Goal: Consume media (video, audio): Browse casually

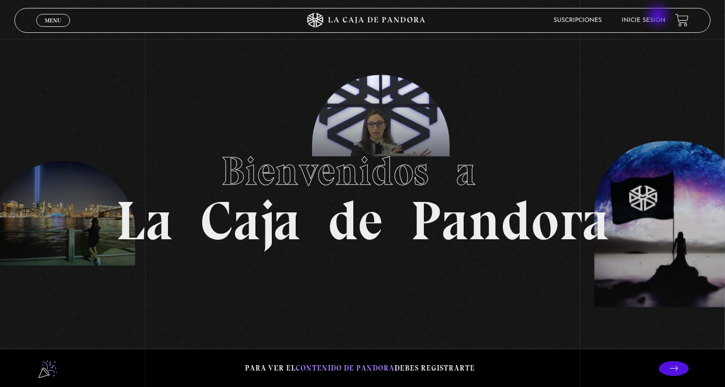
click at [659, 16] on li "Inicie sesión" at bounding box center [644, 19] width 44 height 15
click at [638, 21] on link "Inicie sesión" at bounding box center [644, 20] width 44 height 6
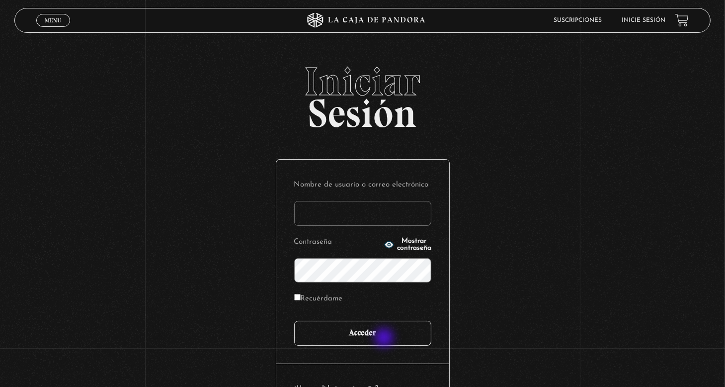
type input "nery"
click at [385, 338] on input "Acceder" at bounding box center [362, 332] width 137 height 25
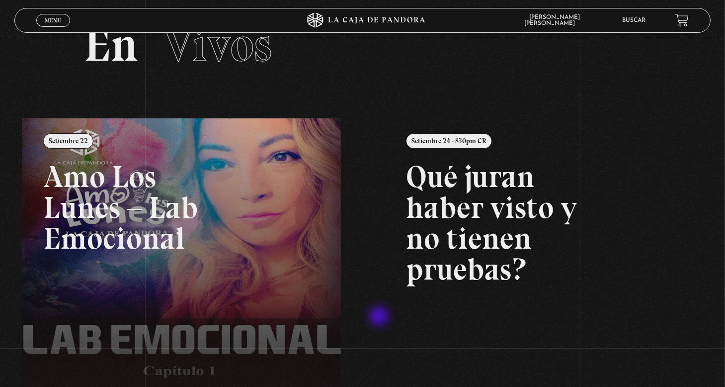
scroll to position [99, 0]
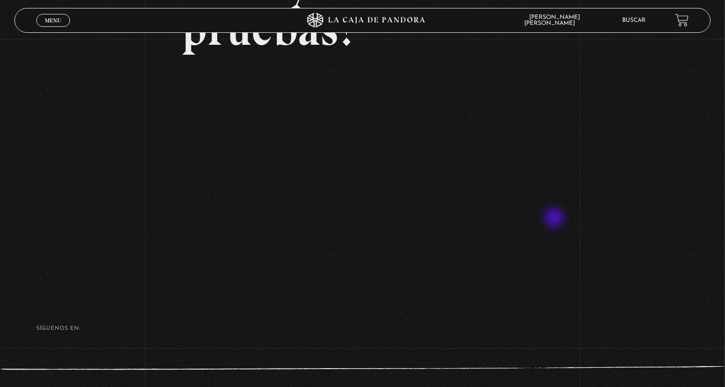
scroll to position [128, 0]
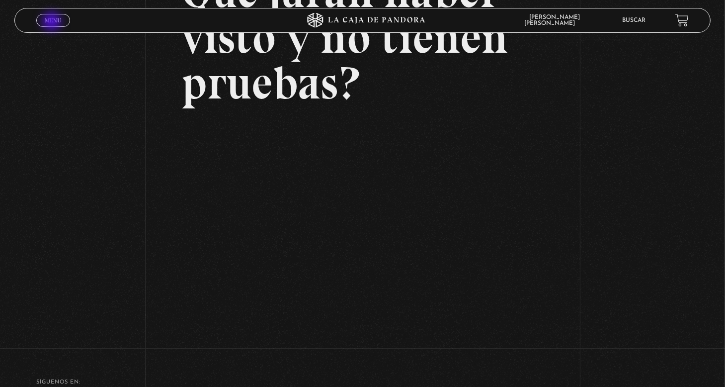
click at [53, 22] on span "Menu" at bounding box center [53, 20] width 16 height 6
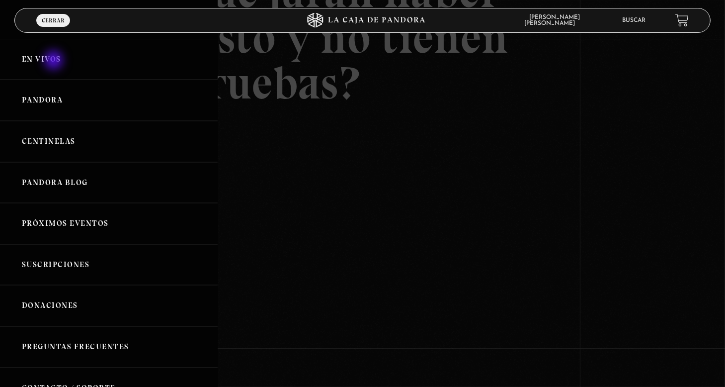
click at [55, 61] on link "En vivos" at bounding box center [109, 59] width 218 height 41
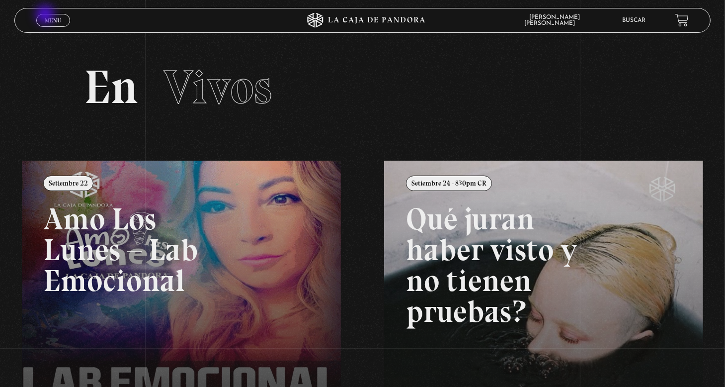
click at [46, 15] on link "Menu Cerrar" at bounding box center [53, 20] width 34 height 13
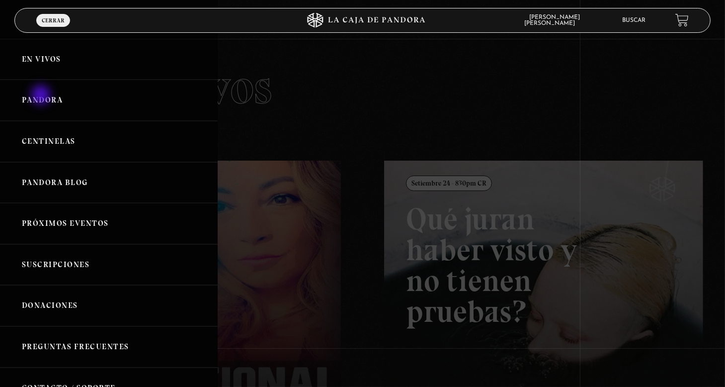
click at [42, 96] on link "Pandora" at bounding box center [109, 99] width 218 height 41
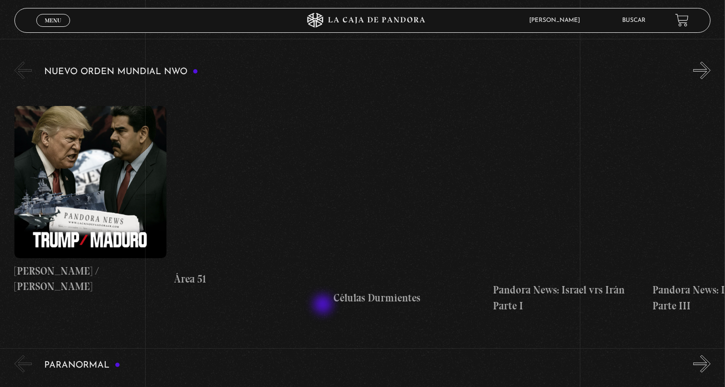
scroll to position [199, 0]
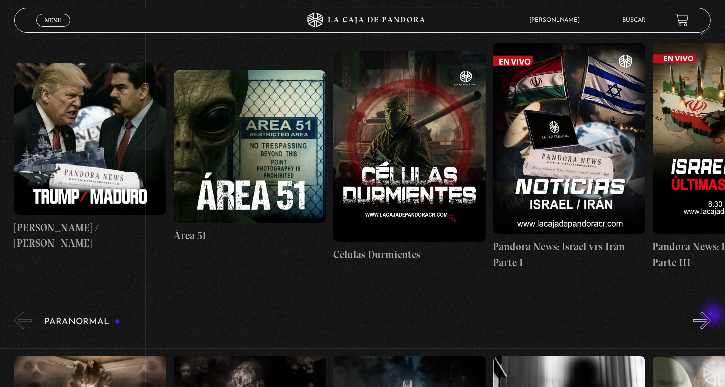
click at [711, 316] on button "»" at bounding box center [701, 320] width 17 height 17
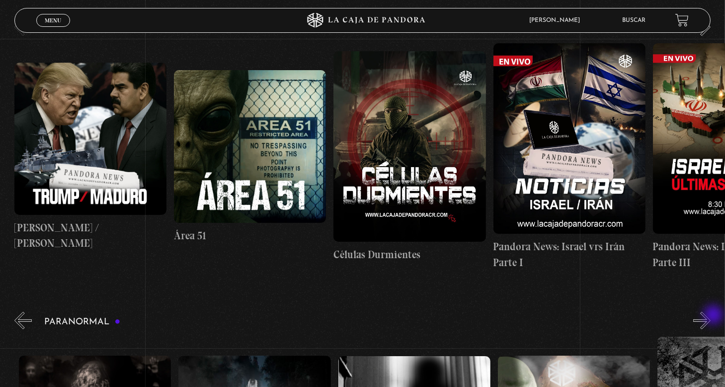
click at [711, 316] on button "»" at bounding box center [701, 320] width 17 height 17
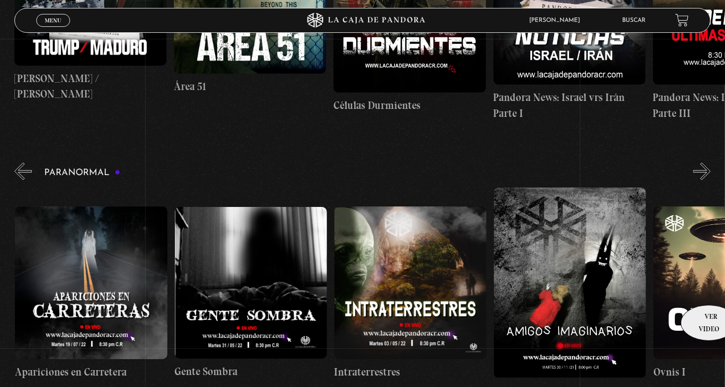
scroll to position [0, 319]
click at [711, 163] on button "»" at bounding box center [701, 170] width 17 height 17
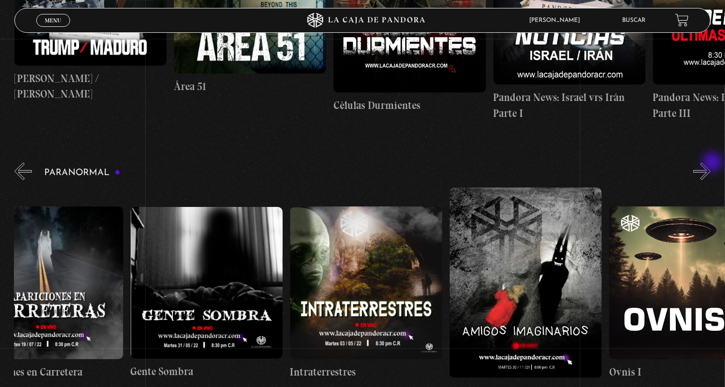
click at [711, 163] on button "»" at bounding box center [701, 170] width 17 height 17
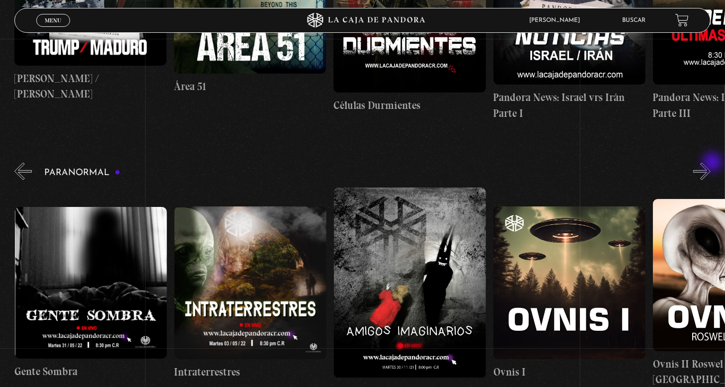
click at [711, 163] on button "»" at bounding box center [701, 170] width 17 height 17
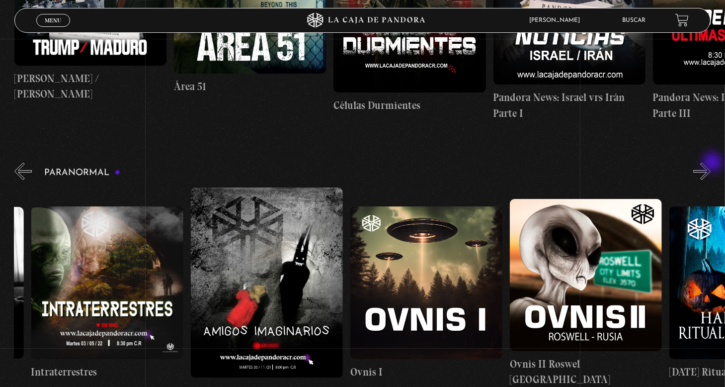
click at [711, 163] on button "»" at bounding box center [701, 170] width 17 height 17
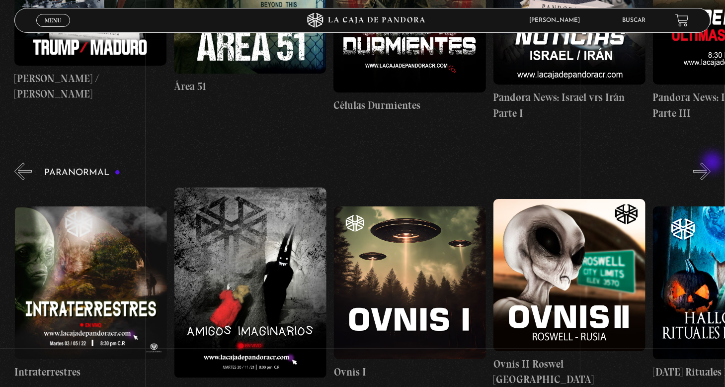
click at [711, 163] on button "»" at bounding box center [701, 170] width 17 height 17
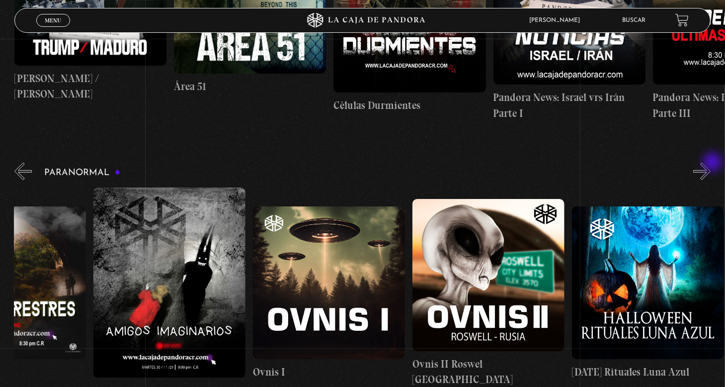
click at [711, 163] on button "»" at bounding box center [701, 170] width 17 height 17
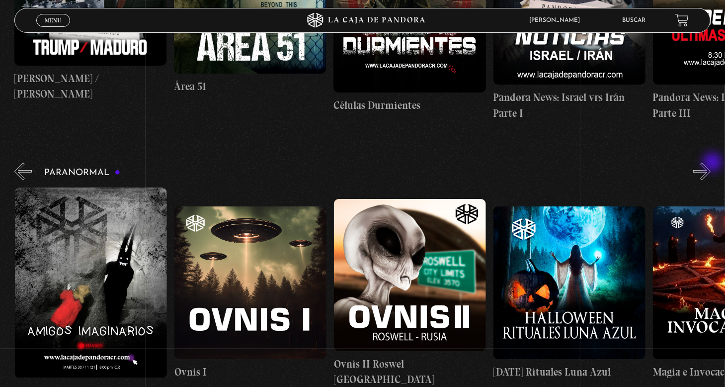
click at [711, 163] on button "»" at bounding box center [701, 170] width 17 height 17
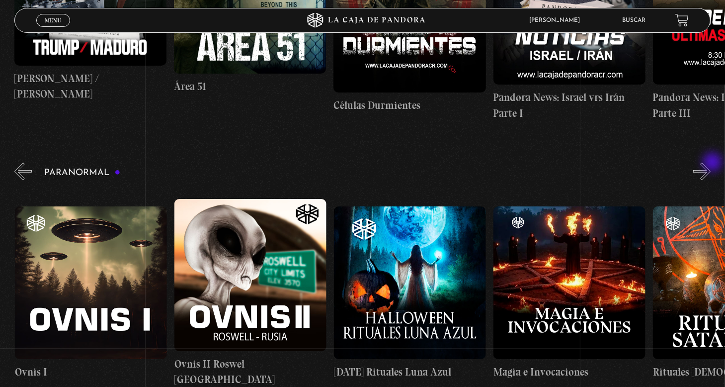
click at [711, 163] on button "»" at bounding box center [701, 170] width 17 height 17
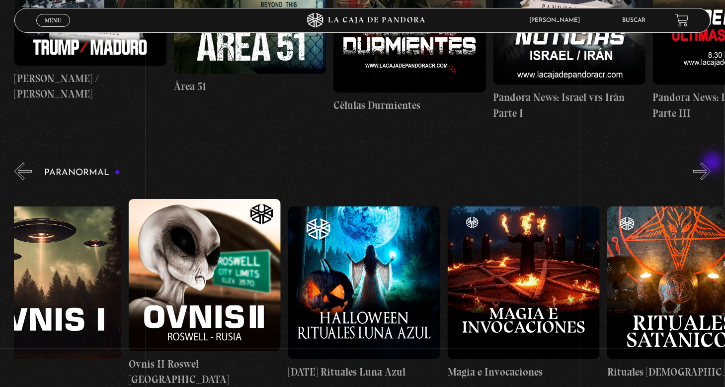
scroll to position [0, 1037]
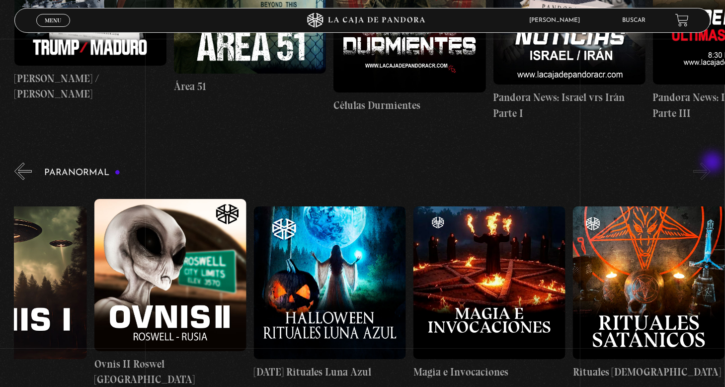
click at [711, 163] on button "»" at bounding box center [701, 170] width 17 height 17
